Goal: Navigation & Orientation: Find specific page/section

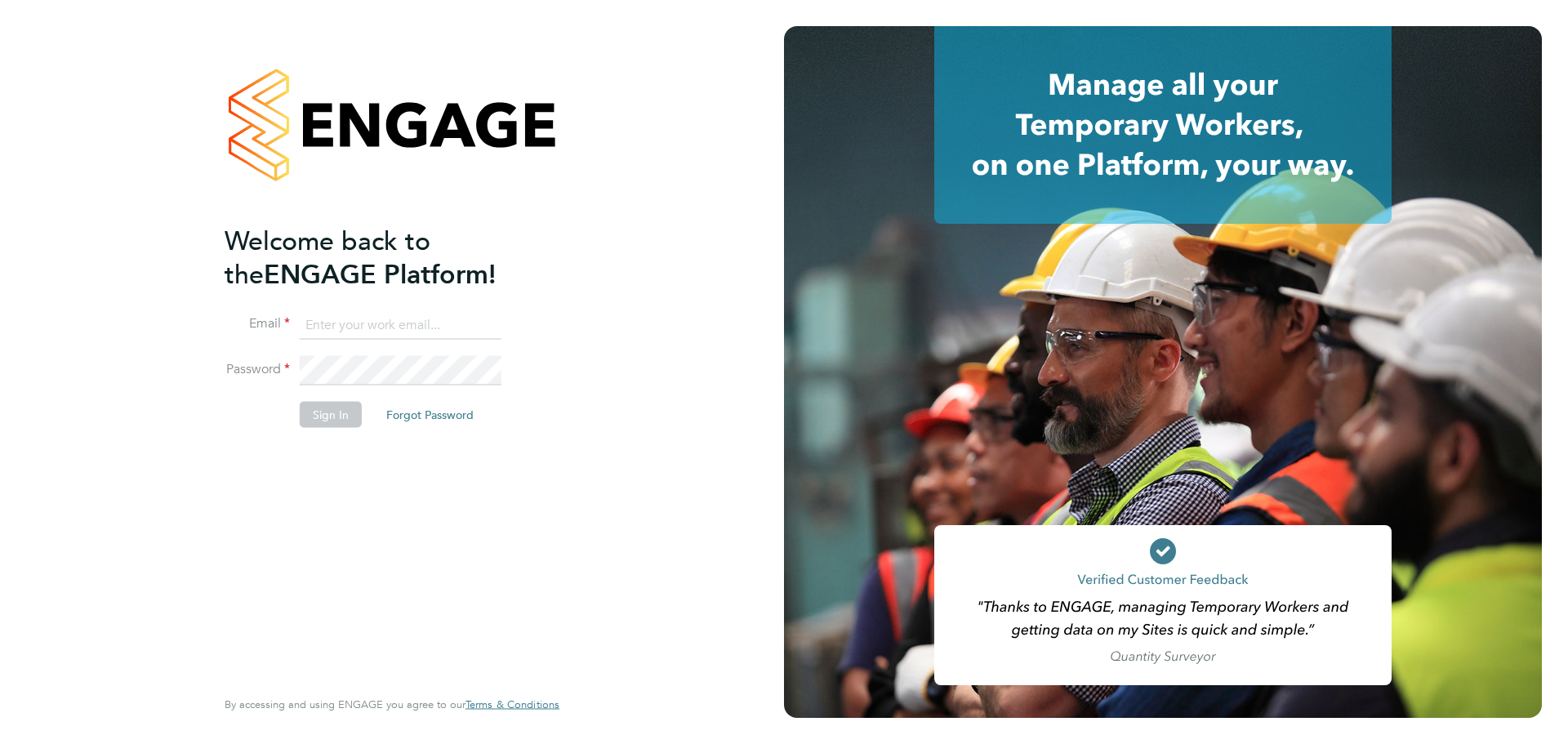
type input "[PERSON_NAME][EMAIL_ADDRESS][DOMAIN_NAME]"
drag, startPoint x: 368, startPoint y: 468, endPoint x: 350, endPoint y: 423, distance: 48.5
click at [367, 466] on div "Welcome back to the ENGAGE Platform! Email [PERSON_NAME][EMAIL_ADDRESS][DOMAIN_…" at bounding box center [383, 453] width 319 height 459
click at [329, 405] on button "Sign In" at bounding box center [330, 415] width 62 height 27
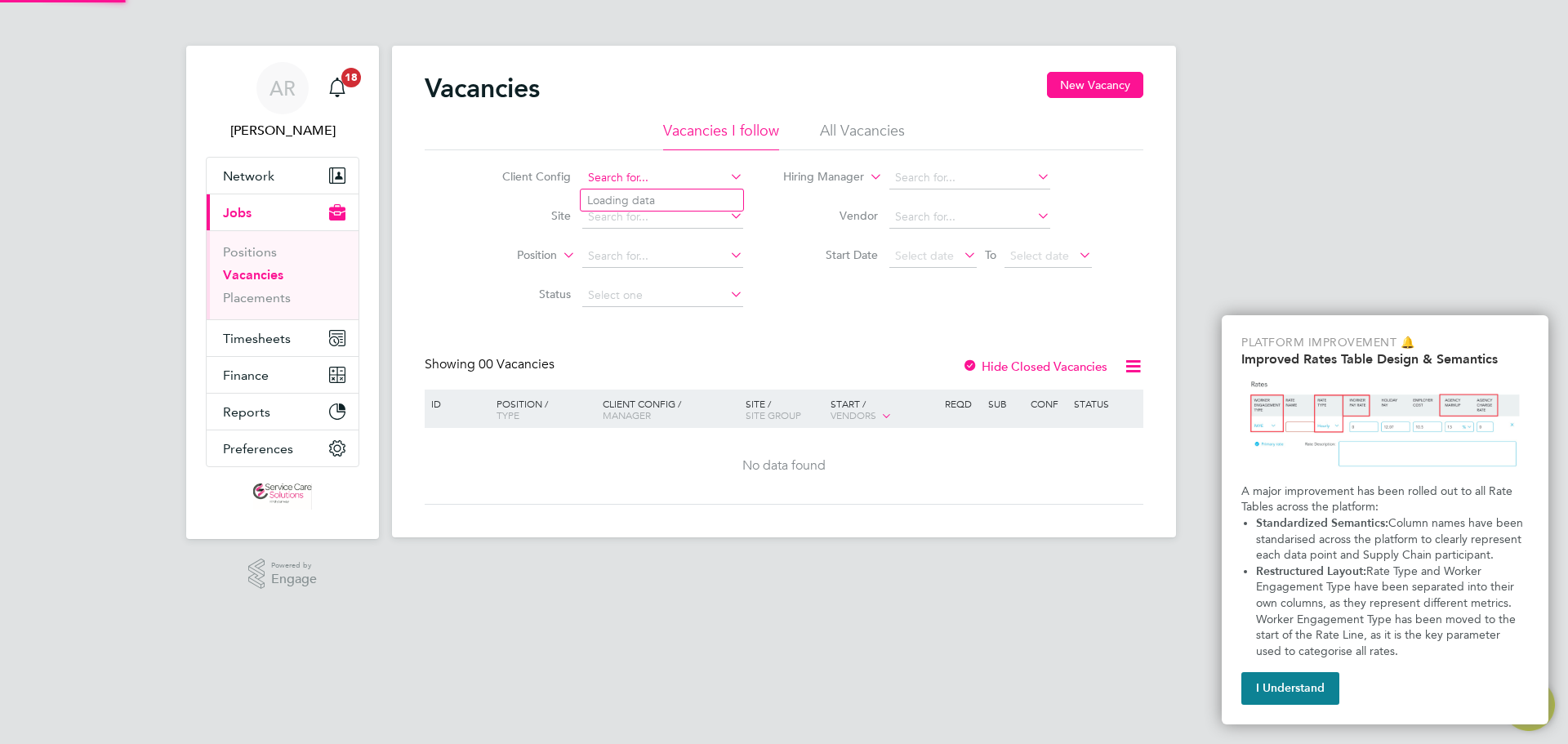
click at [656, 170] on input at bounding box center [663, 178] width 161 height 23
click at [666, 208] on li "Derbyshire NHS Trust" at bounding box center [662, 200] width 163 height 22
type input "Derbyshire NHS Trust"
click at [1096, 81] on button "New Vacancy" at bounding box center [1095, 85] width 96 height 27
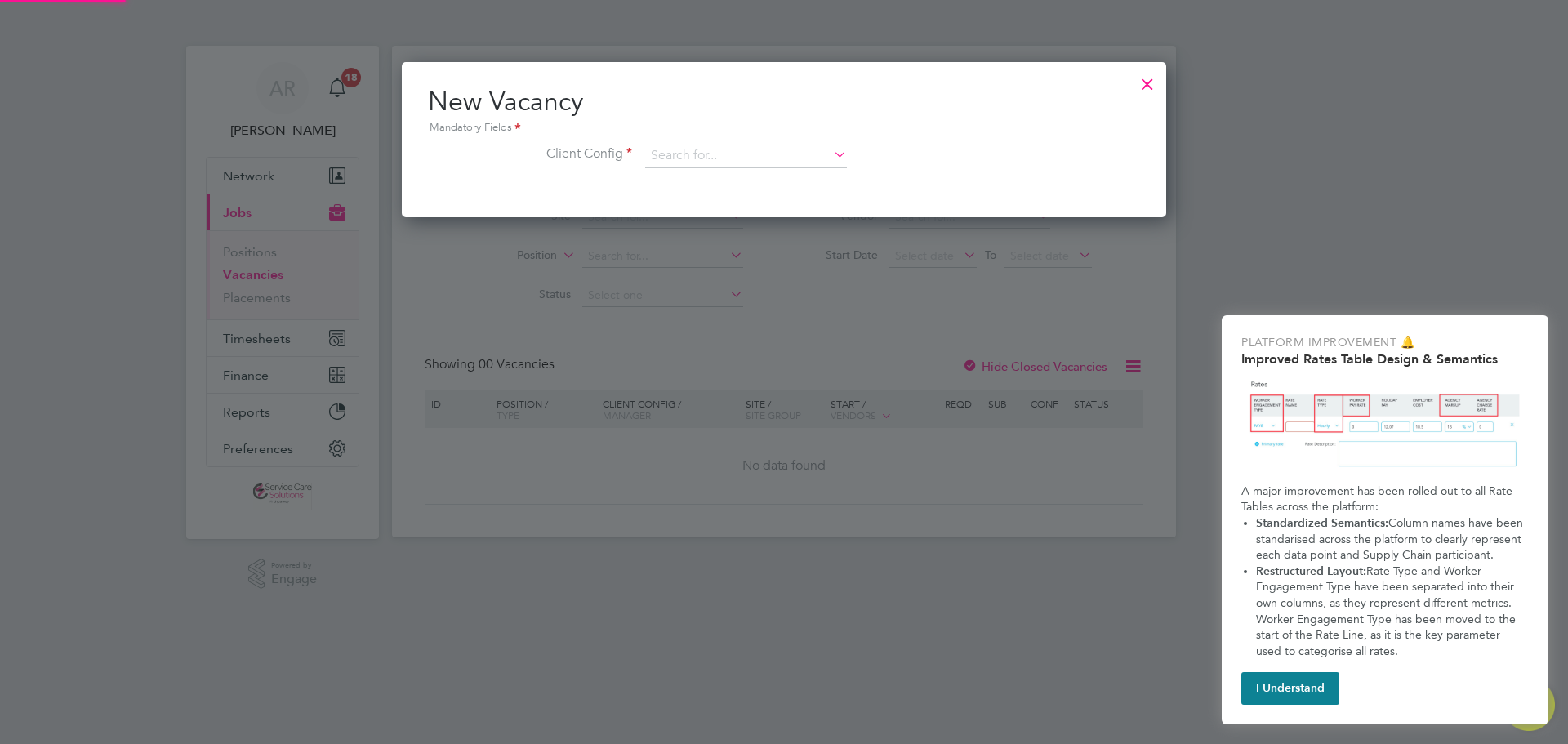
scroll to position [156, 765]
click at [830, 156] on icon at bounding box center [830, 155] width 0 height 23
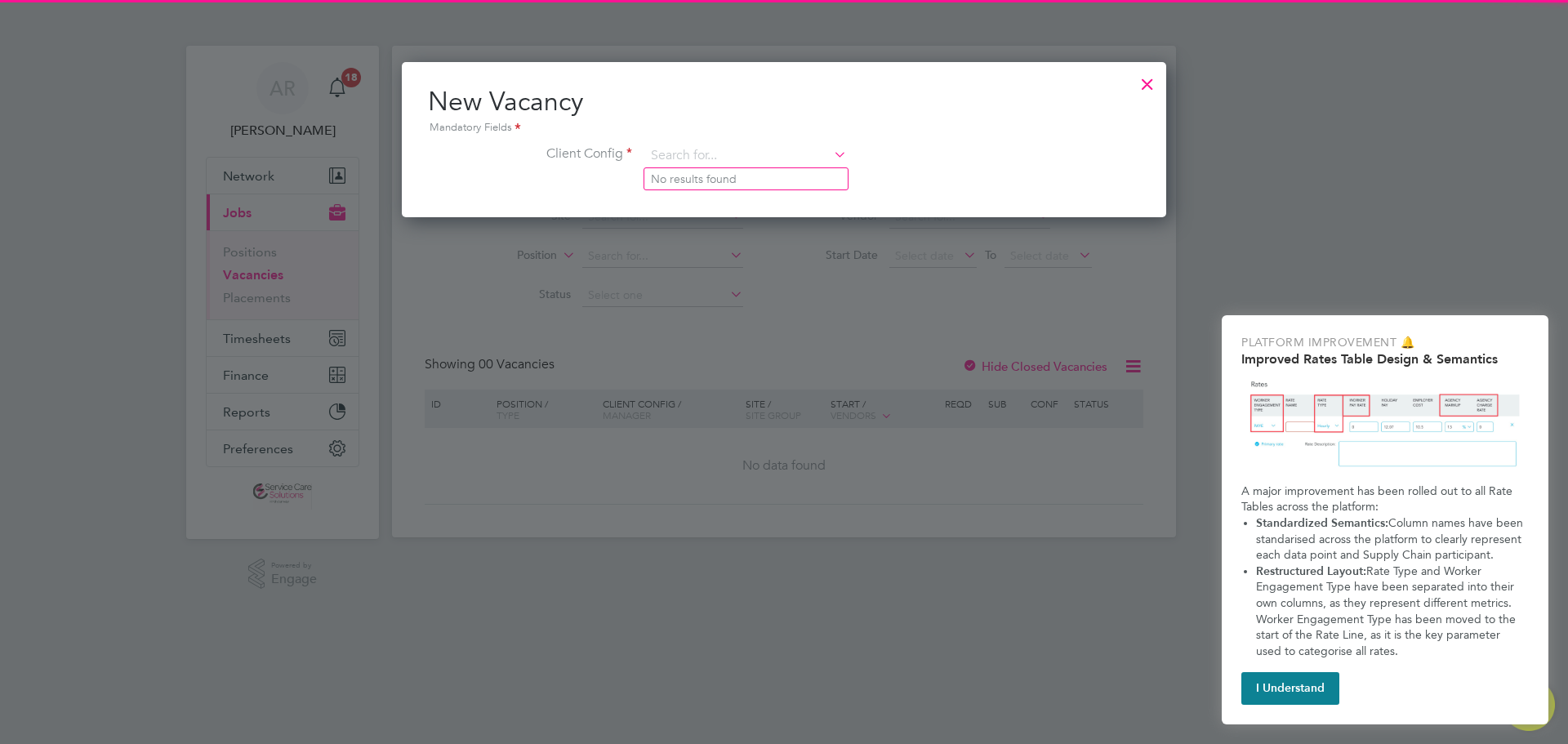
drag, startPoint x: 942, startPoint y: 137, endPoint x: 1114, endPoint y: 82, distance: 180.6
click at [955, 132] on div "New Vacancy Mandatory Fields Client Config" at bounding box center [784, 134] width 712 height 100
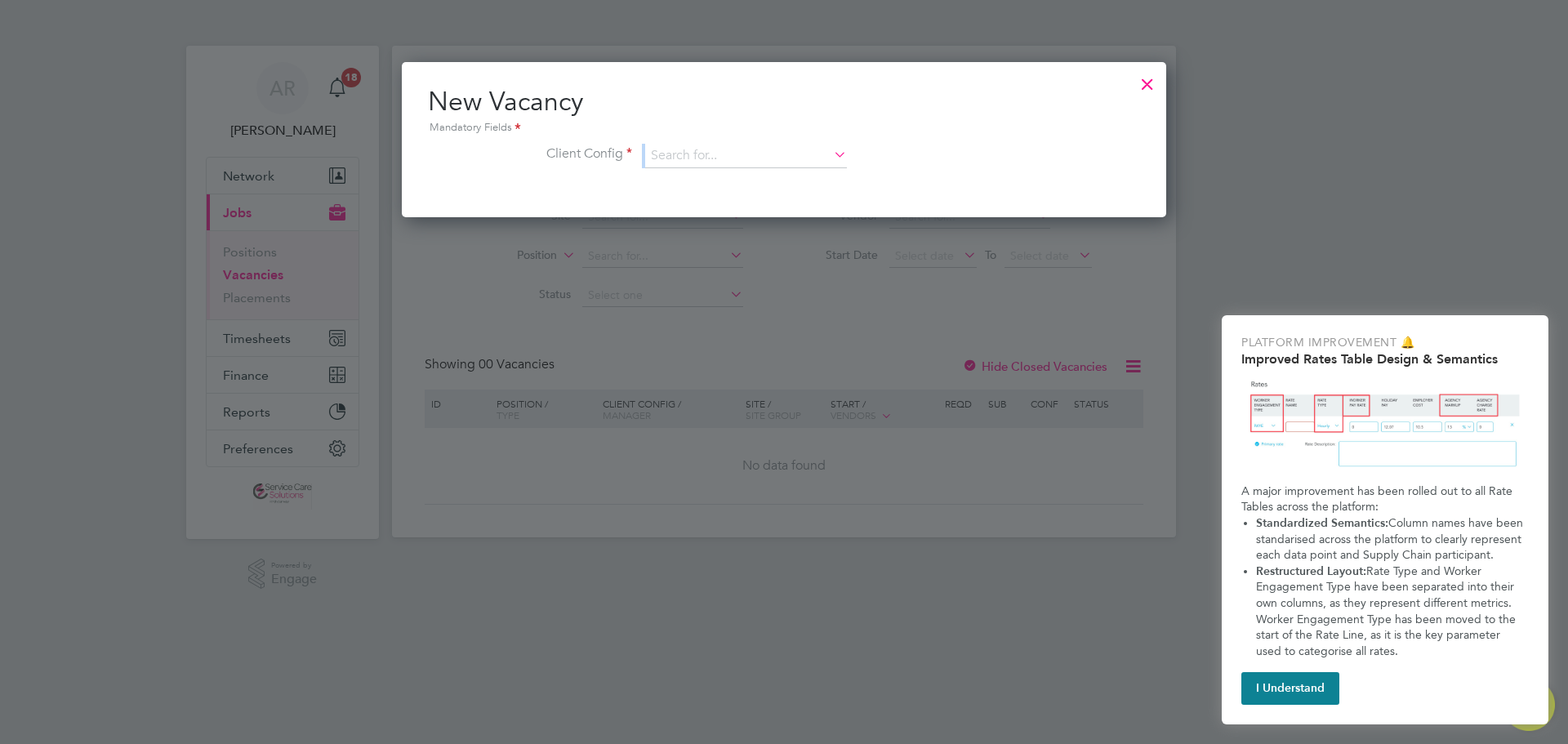
click at [1158, 81] on div at bounding box center [1147, 80] width 29 height 29
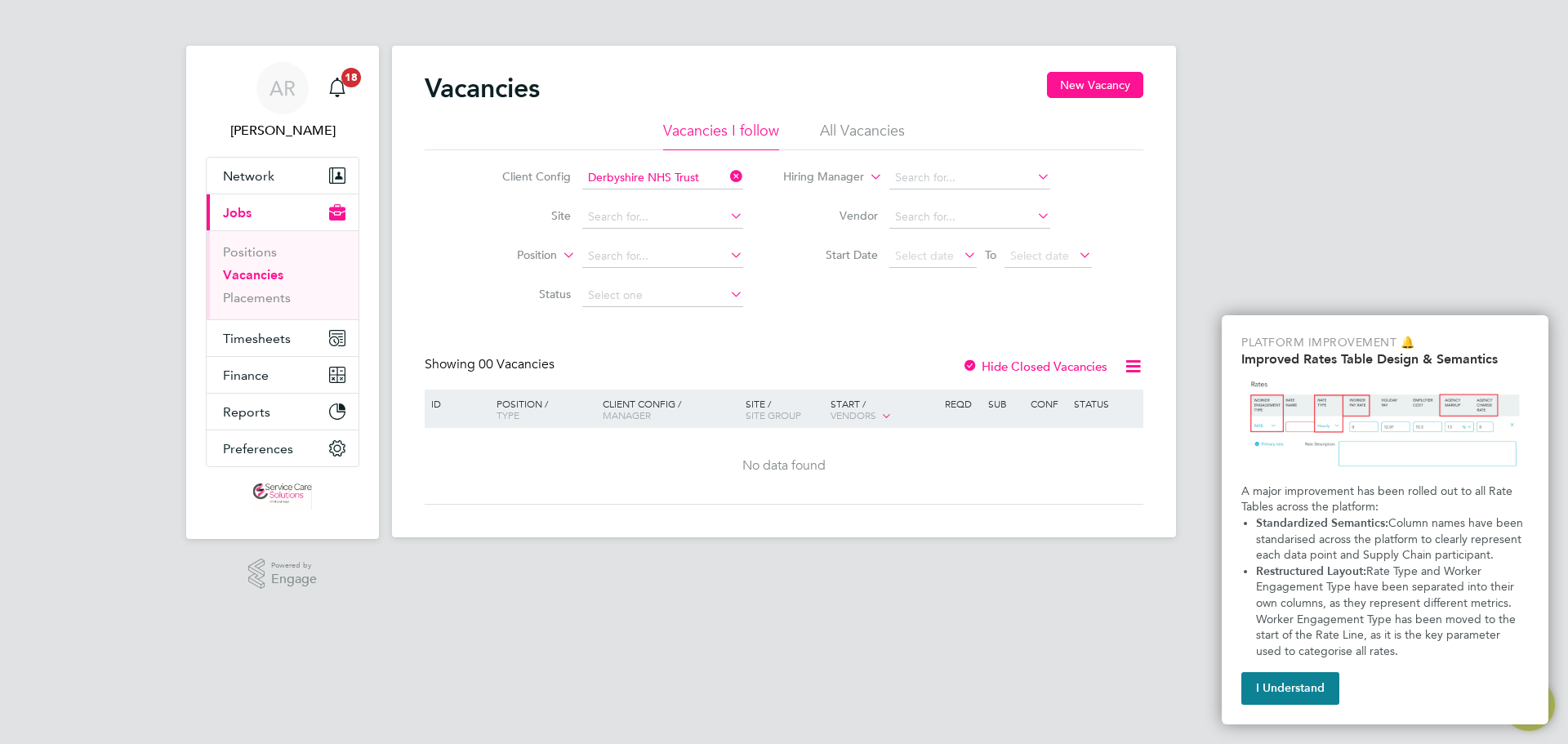
click at [838, 130] on li "All Vacancies" at bounding box center [862, 135] width 85 height 29
click at [696, 164] on li "Client Config Derbyshire NHS Trust" at bounding box center [610, 178] width 307 height 39
click at [1299, 688] on button "I Understand" at bounding box center [1290, 688] width 98 height 33
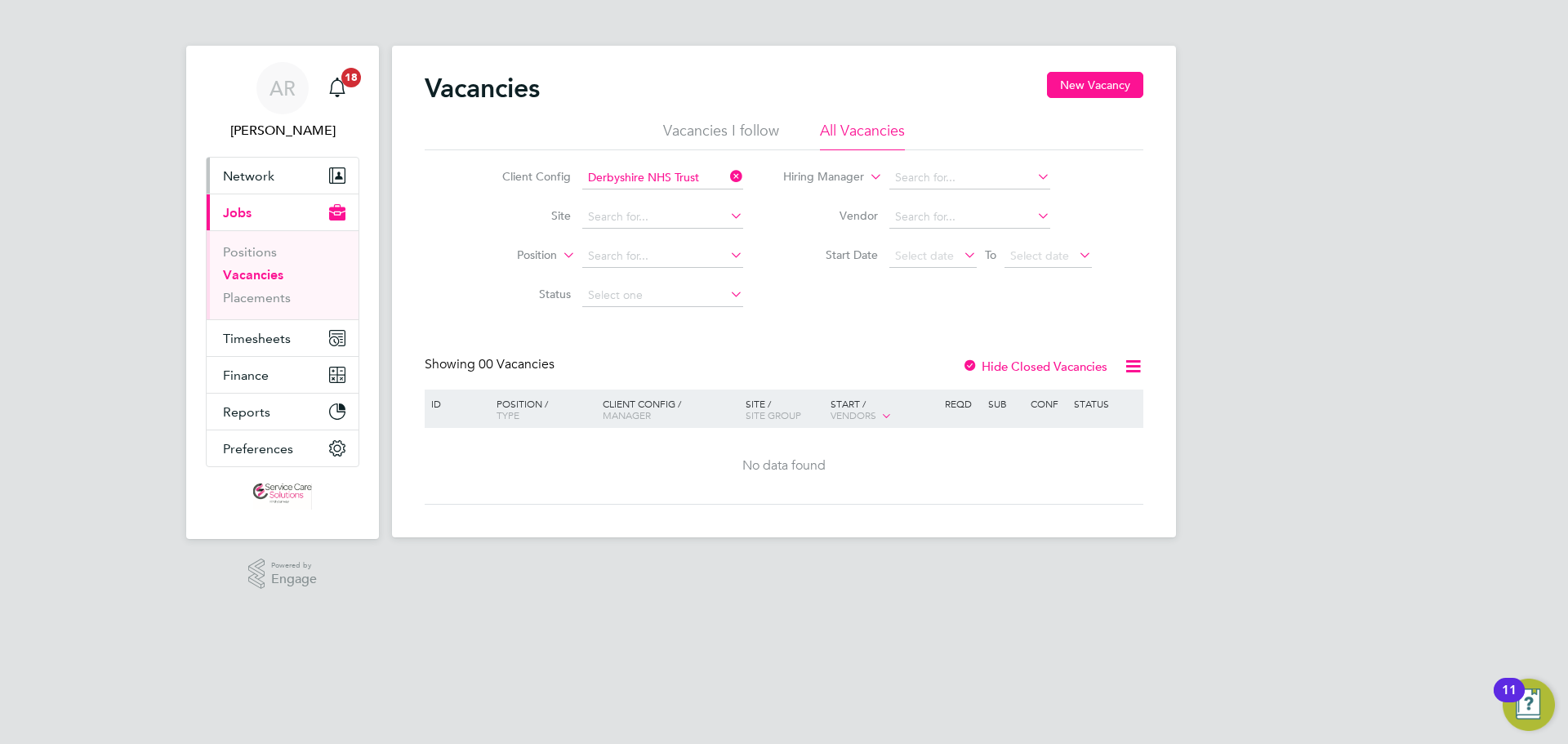
click at [253, 173] on span "Network" at bounding box center [248, 176] width 51 height 16
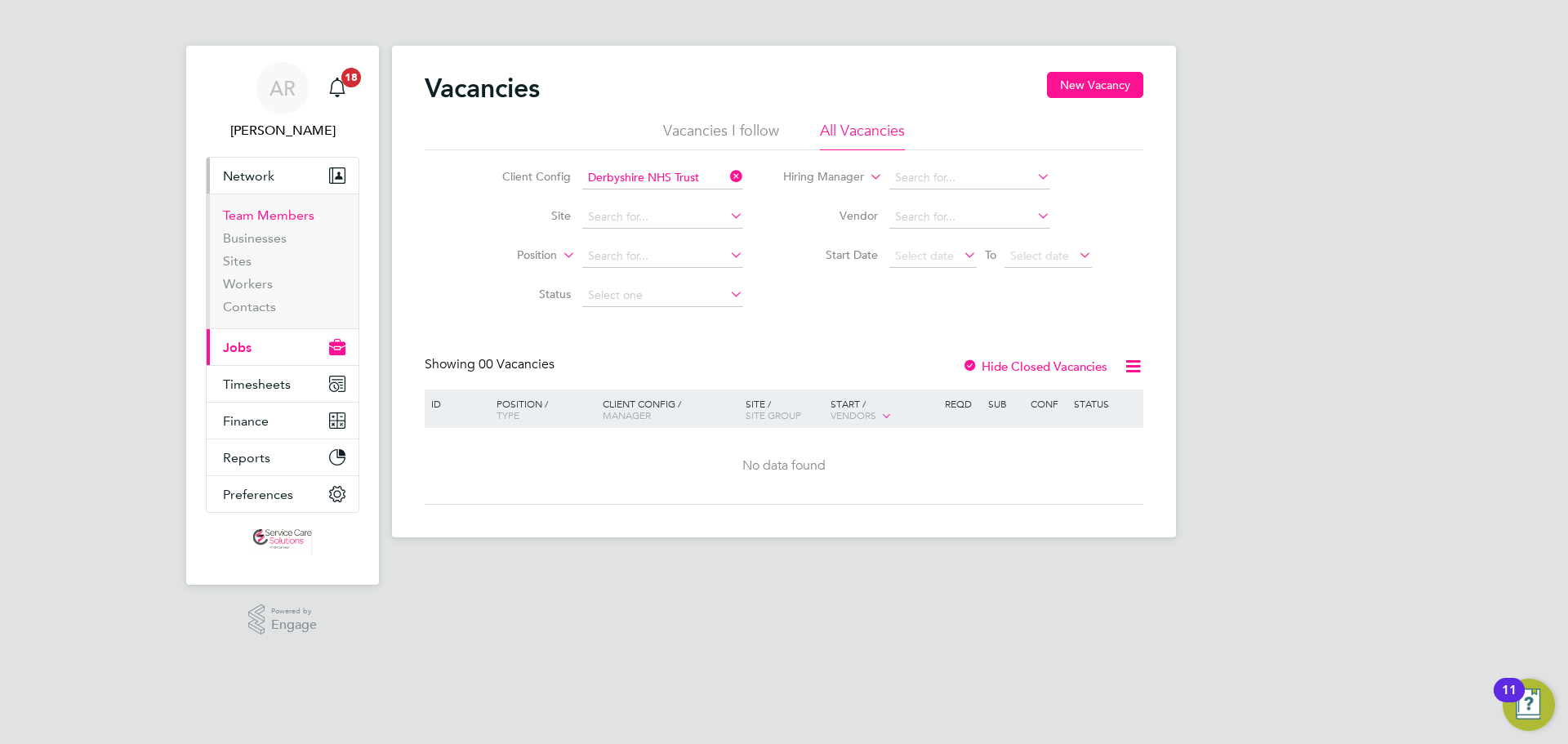
click at [276, 214] on link "Team Members" at bounding box center [269, 216] width 92 height 16
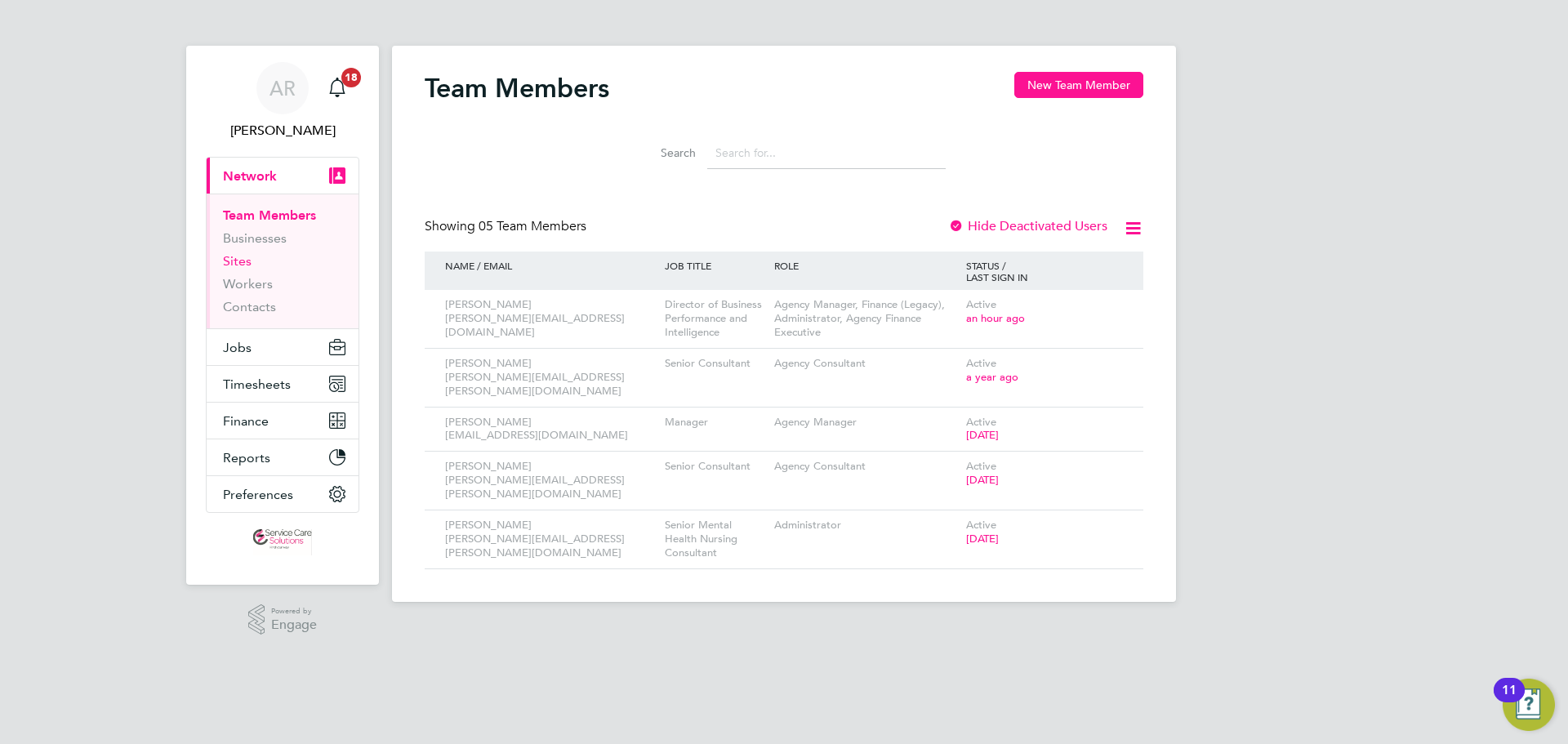
click at [244, 260] on link "Sites" at bounding box center [237, 262] width 28 height 16
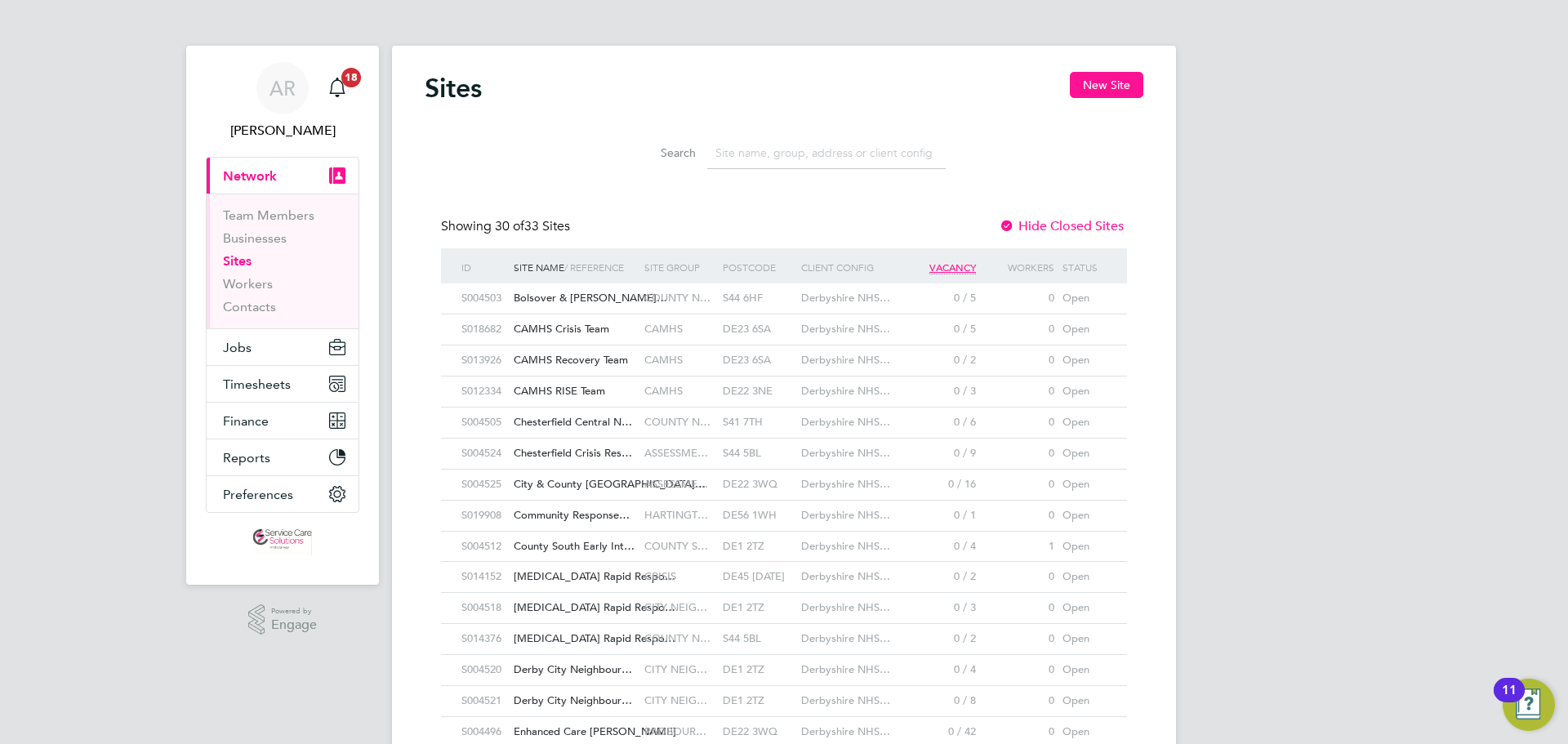
click at [557, 298] on span "Bolsover & Clay Cross…" at bounding box center [591, 298] width 154 height 14
click at [245, 346] on span "Jobs" at bounding box center [237, 348] width 28 height 16
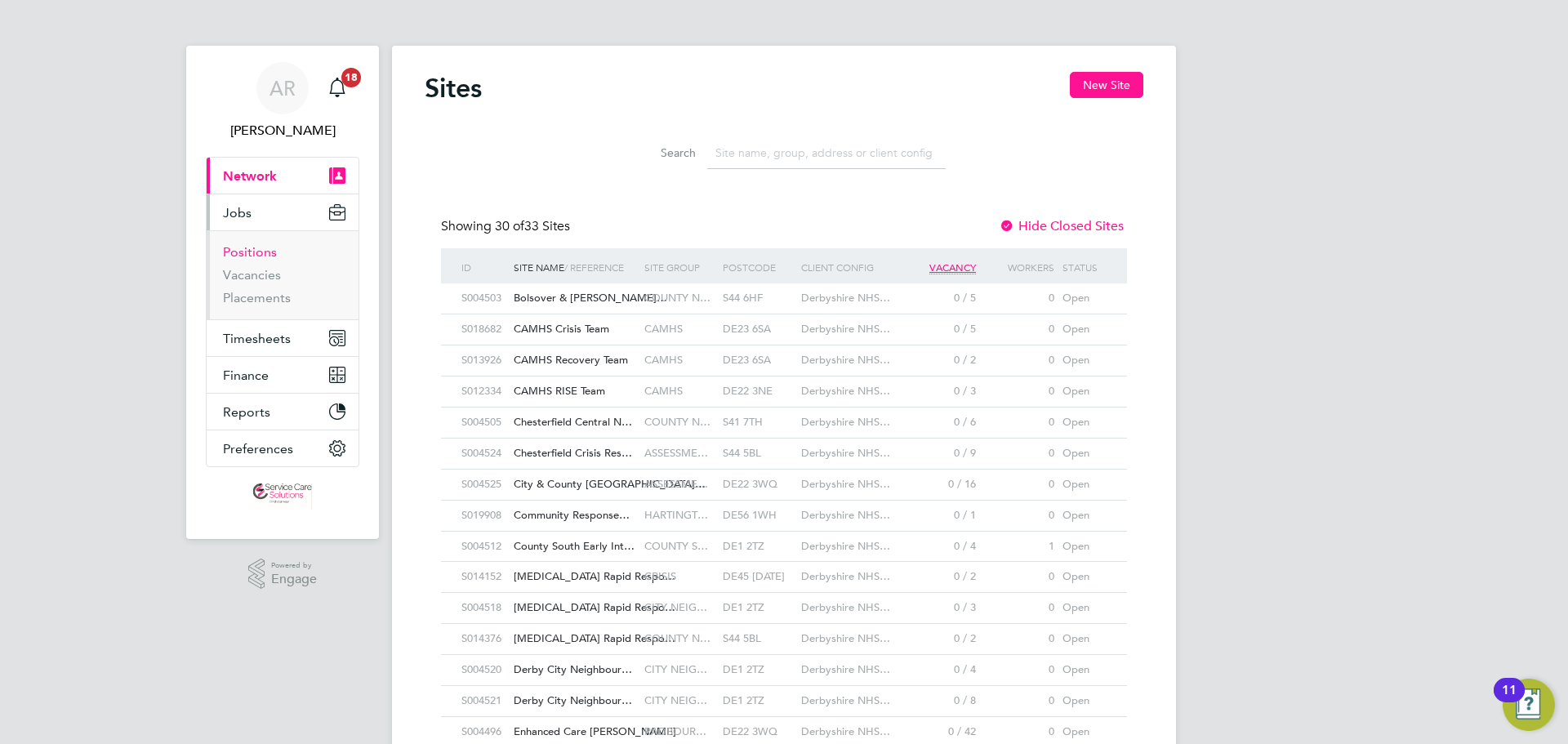
click at [254, 248] on link "Positions" at bounding box center [249, 252] width 54 height 16
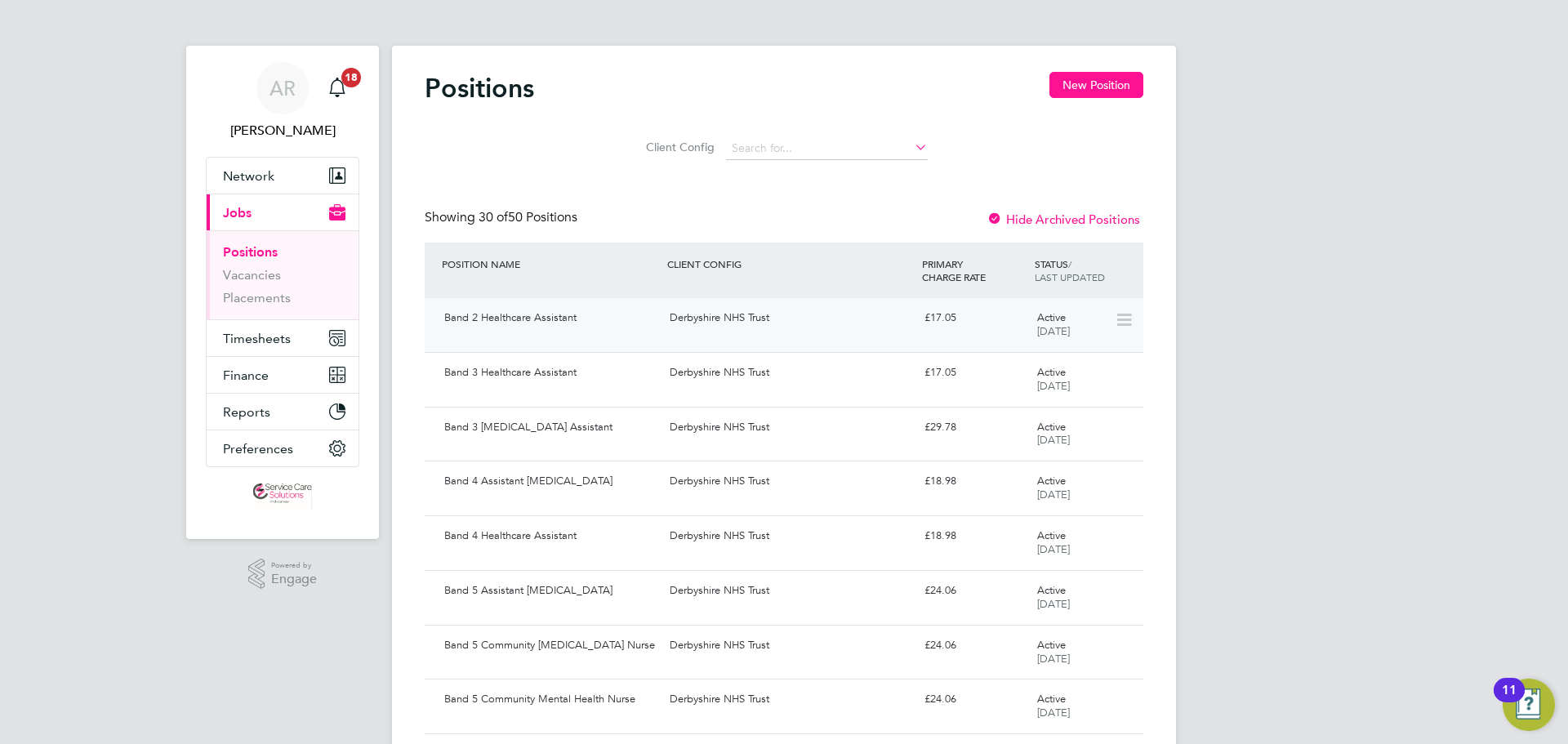
click at [556, 318] on div "Band 2 Healthcare Assistant" at bounding box center [550, 318] width 225 height 27
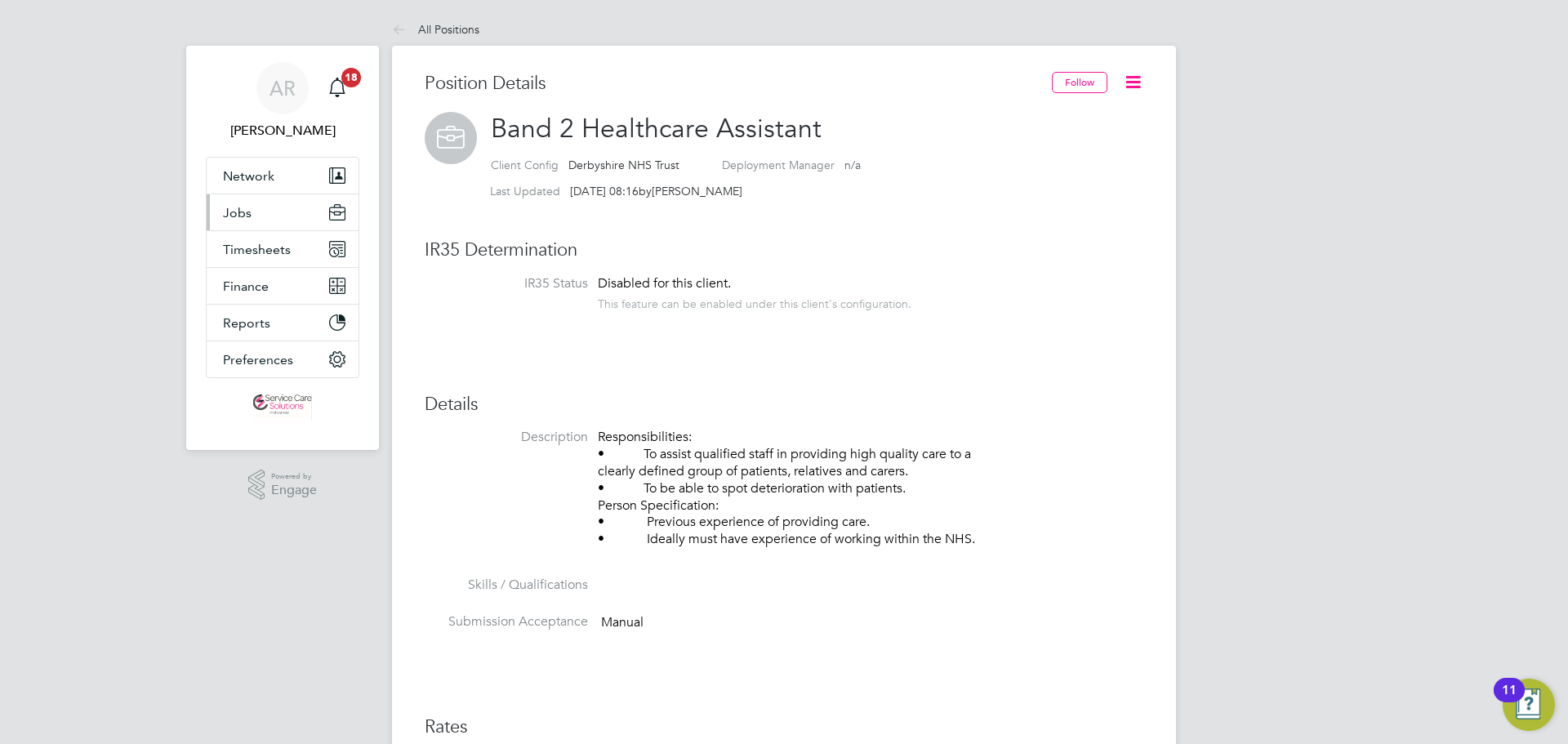
click at [256, 210] on button "Jobs" at bounding box center [283, 212] width 152 height 36
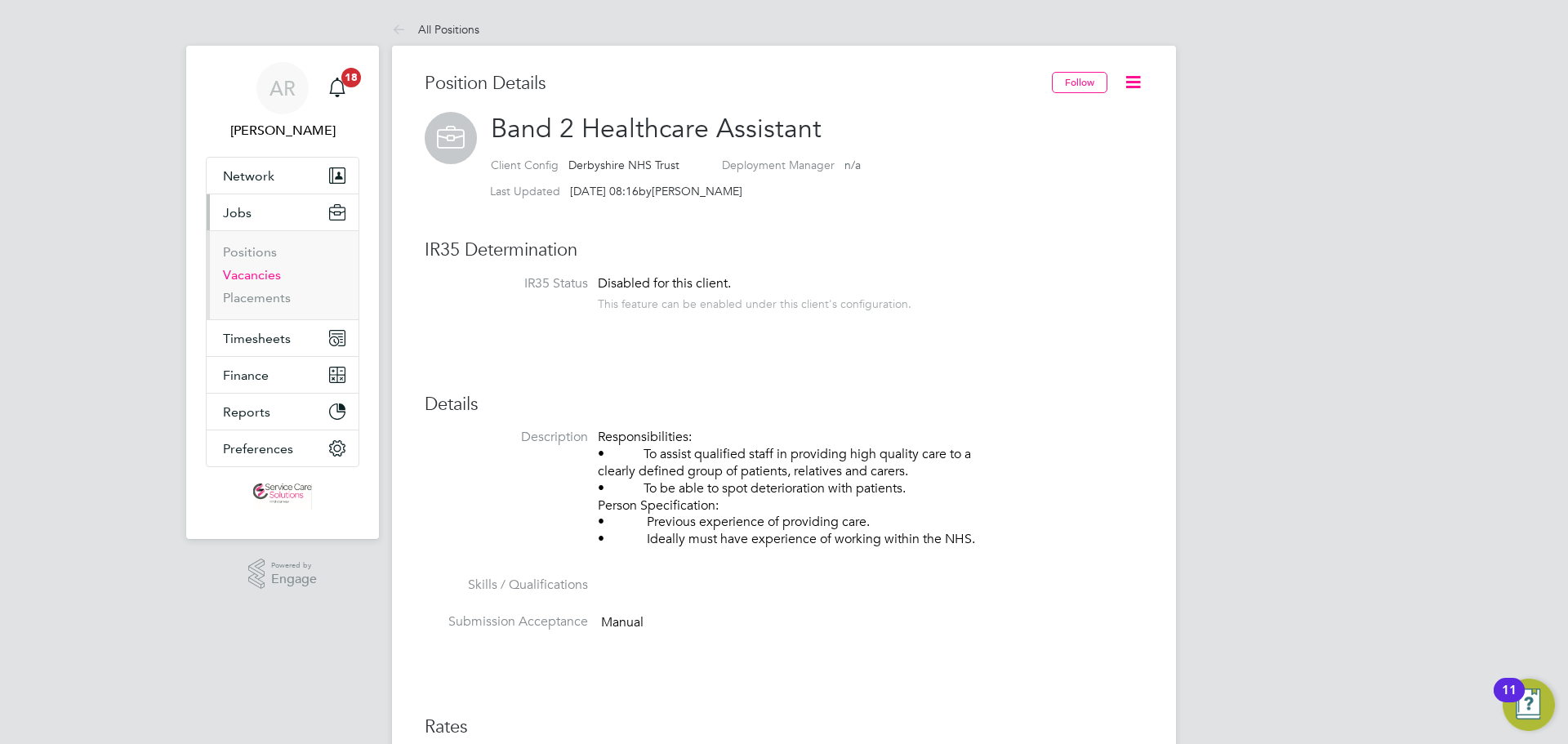
click at [265, 275] on link "Vacancies" at bounding box center [252, 275] width 58 height 16
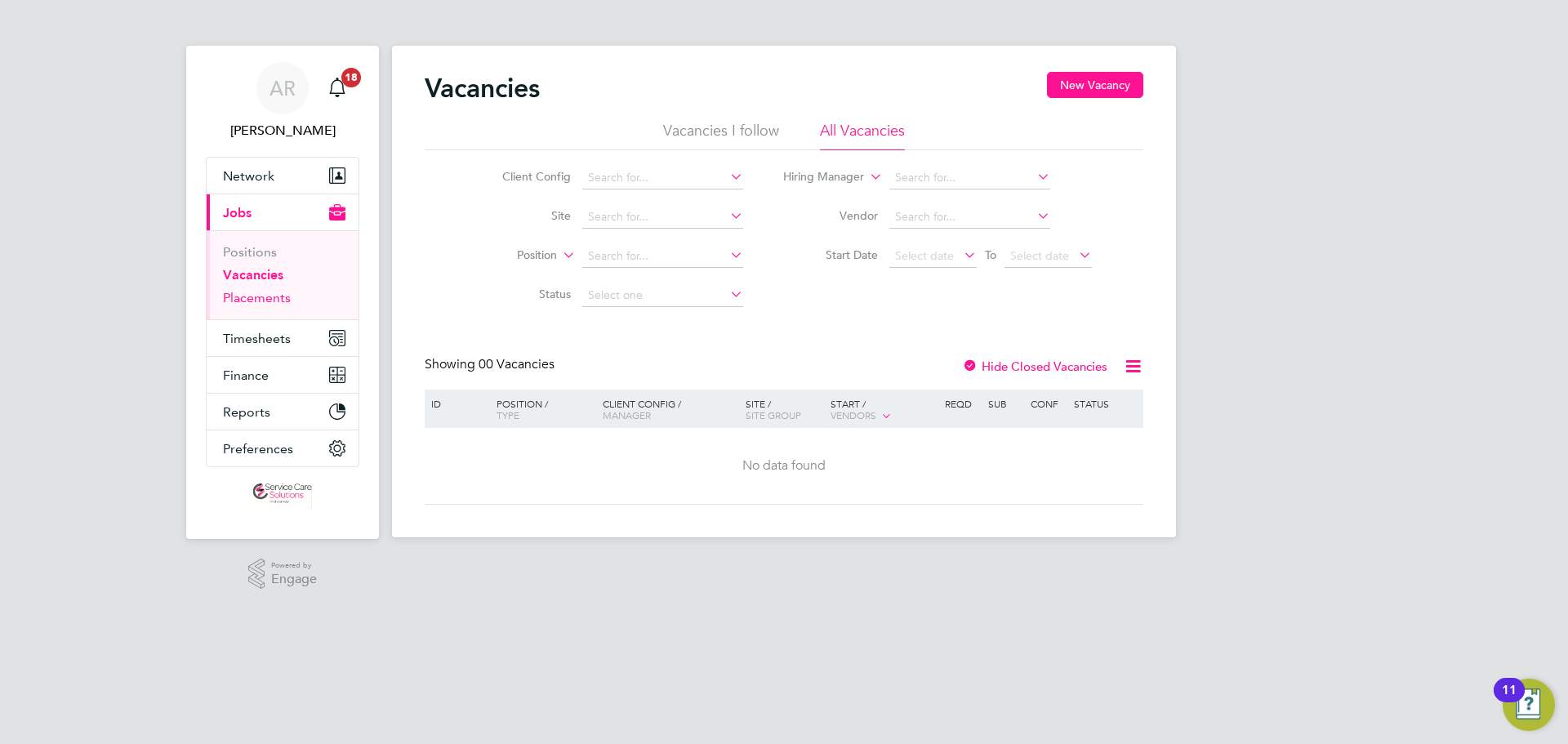
click at [265, 299] on link "Placements" at bounding box center [256, 298] width 68 height 16
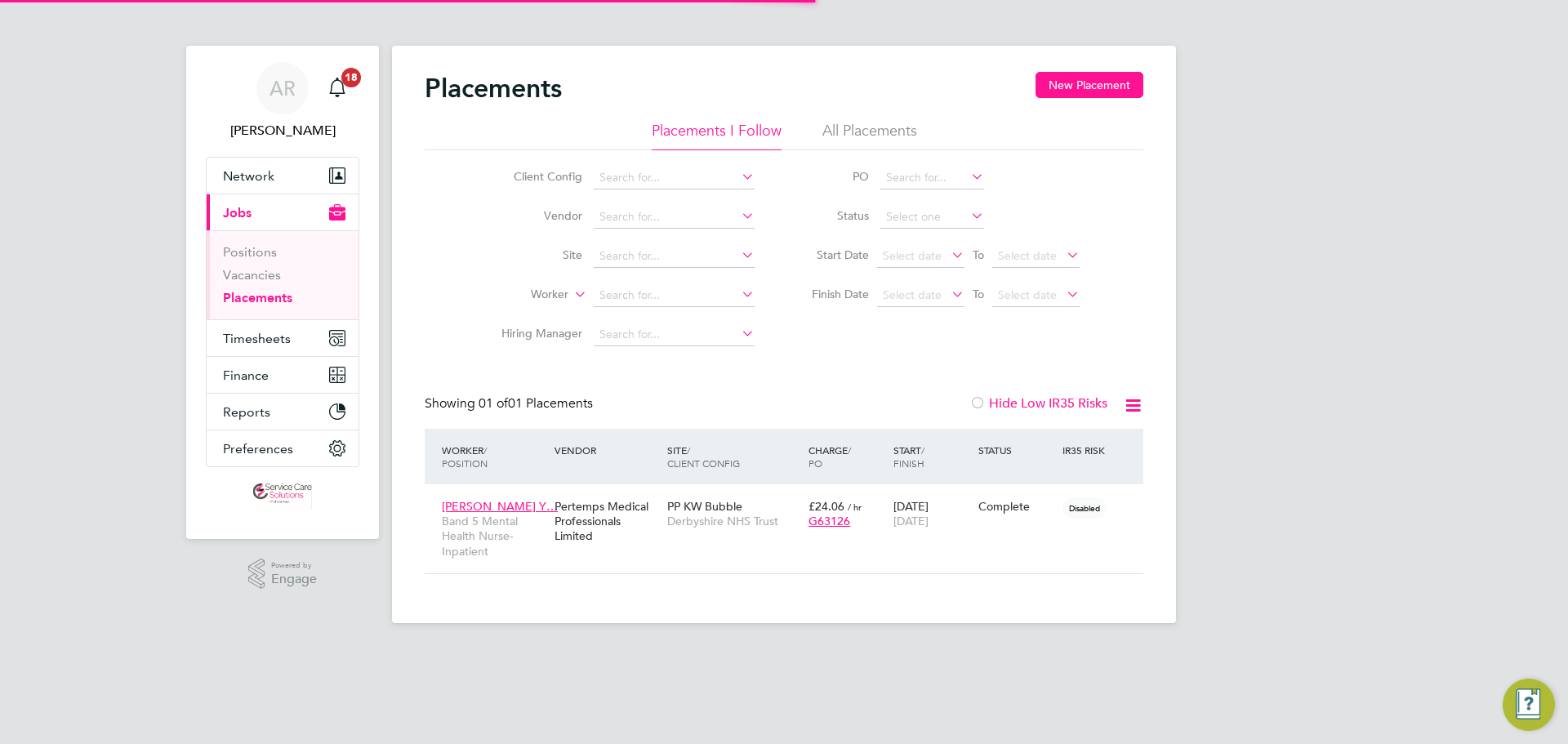
scroll to position [16, 77]
click at [269, 337] on span "Timesheets" at bounding box center [256, 338] width 68 height 16
